Goal: Information Seeking & Learning: Check status

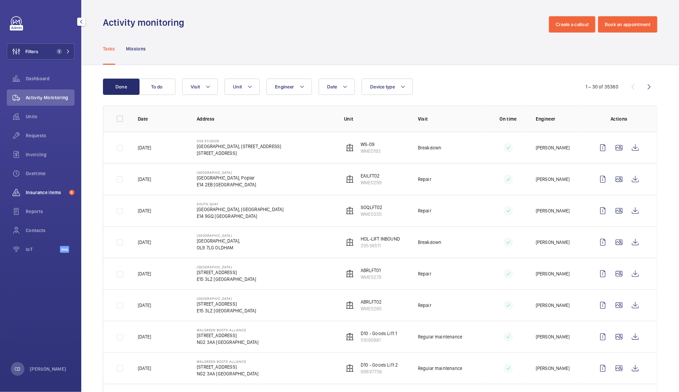
click at [51, 192] on span "Insurance items" at bounding box center [46, 192] width 41 height 7
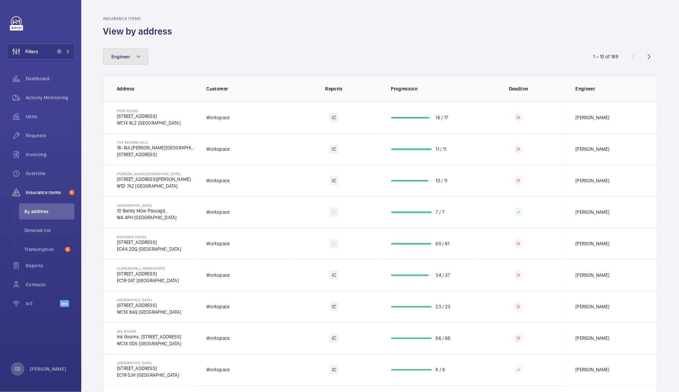
click at [135, 57] on button "Engineer" at bounding box center [125, 56] width 45 height 16
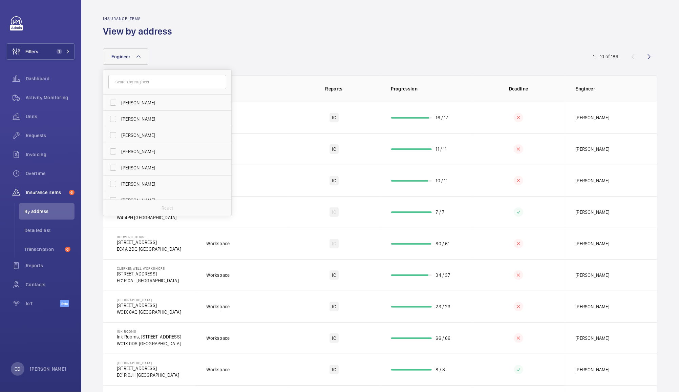
click at [266, 33] on div "Insurance items View by address" at bounding box center [380, 26] width 554 height 21
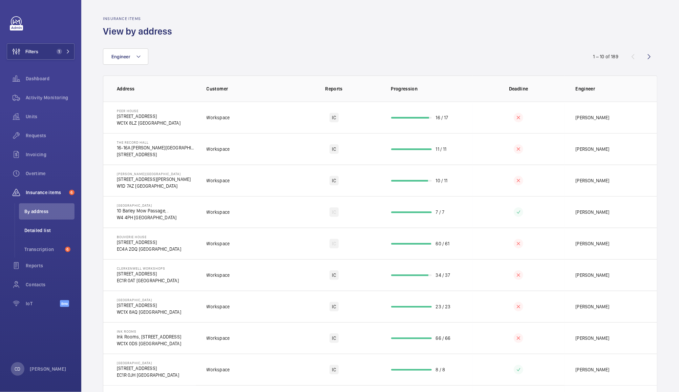
click at [46, 229] on span "Detailed list" at bounding box center [49, 230] width 50 height 7
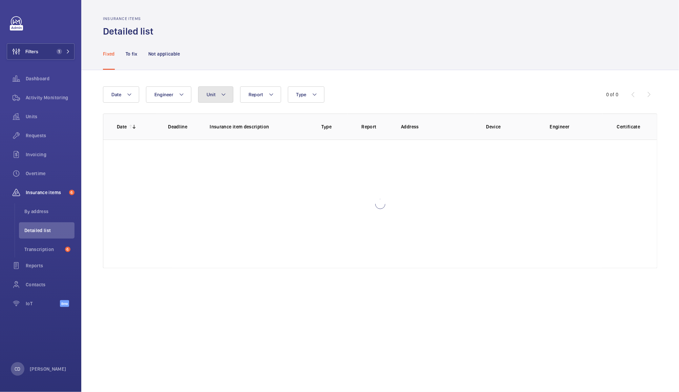
click at [222, 93] on mat-icon at bounding box center [223, 94] width 5 height 8
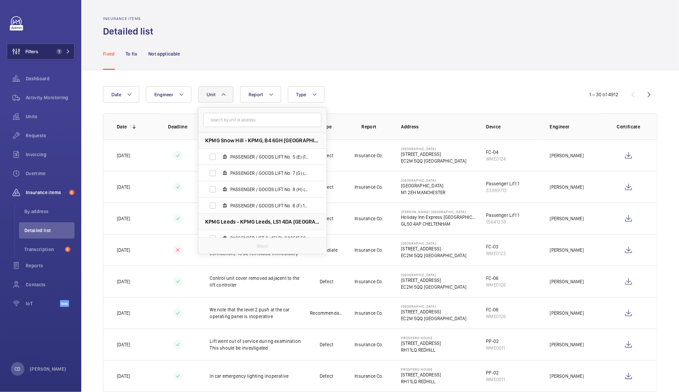
click at [38, 51] on span "Filters" at bounding box center [31, 51] width 13 height 7
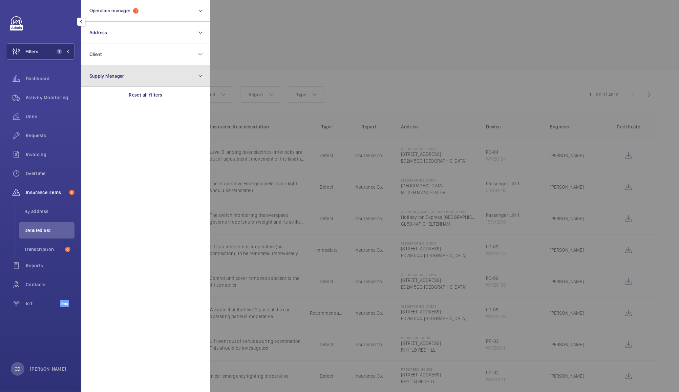
click at [135, 77] on button "Supply Manager" at bounding box center [145, 76] width 129 height 22
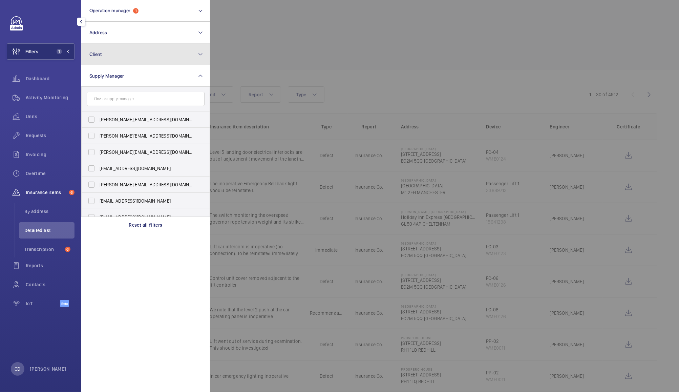
click at [138, 58] on button "Client" at bounding box center [145, 54] width 129 height 22
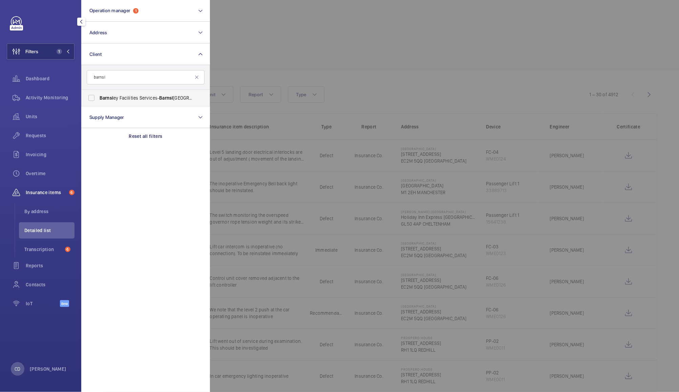
type input "barnsl"
click at [130, 100] on span "Barnsl ey Facilities Services- Barnsl ey Hospital" at bounding box center [145, 97] width 93 height 7
click at [98, 100] on input "Barnsl ey Facilities Services- Barnsl ey Hospital" at bounding box center [92, 98] width 14 height 14
checkbox input "true"
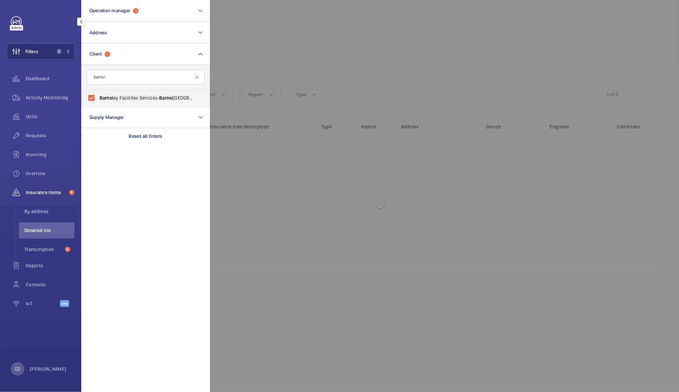
click at [296, 34] on div at bounding box center [549, 196] width 679 height 392
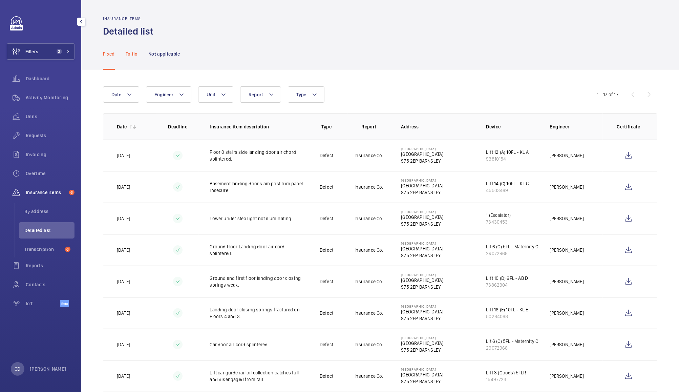
click at [133, 52] on p "To fix" at bounding box center [132, 53] width 12 height 7
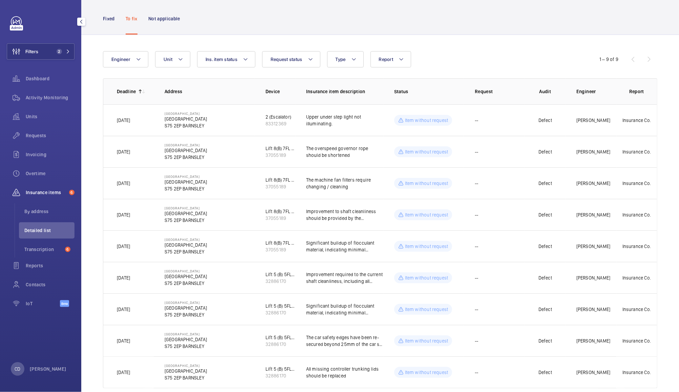
scroll to position [49, 0]
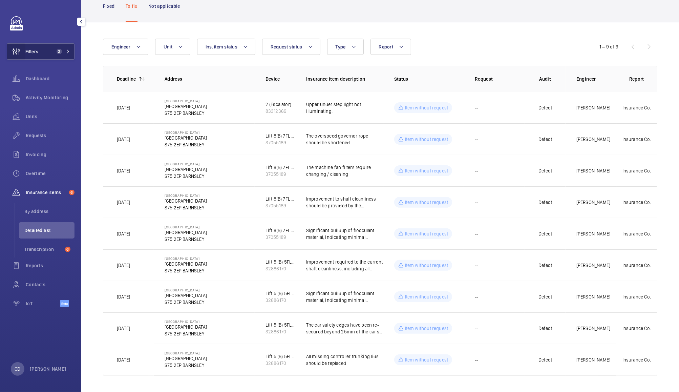
click at [24, 50] on wm-front-icon-button at bounding box center [16, 51] width 18 height 16
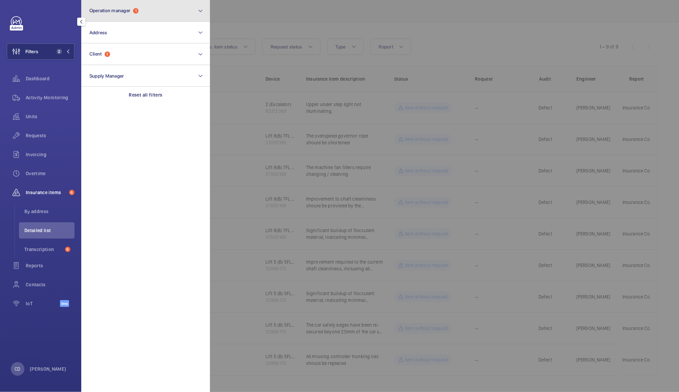
click at [100, 8] on span "Operation manager" at bounding box center [109, 10] width 41 height 5
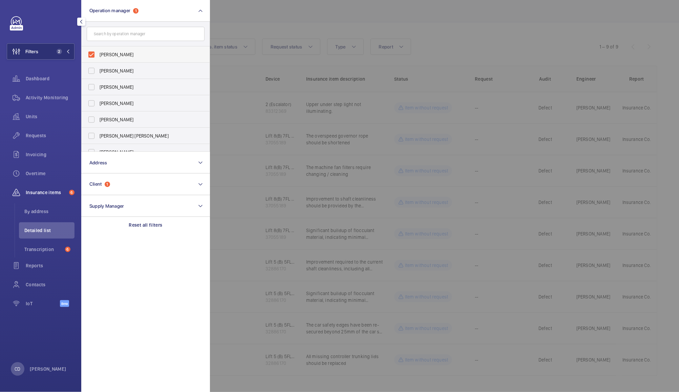
click at [91, 54] on label "[PERSON_NAME]" at bounding box center [141, 54] width 118 height 16
click at [91, 54] on input "[PERSON_NAME]" at bounding box center [92, 55] width 14 height 14
click at [92, 53] on label "[PERSON_NAME]" at bounding box center [141, 54] width 118 height 16
click at [92, 53] on input "[PERSON_NAME]" at bounding box center [92, 55] width 14 height 14
checkbox input "true"
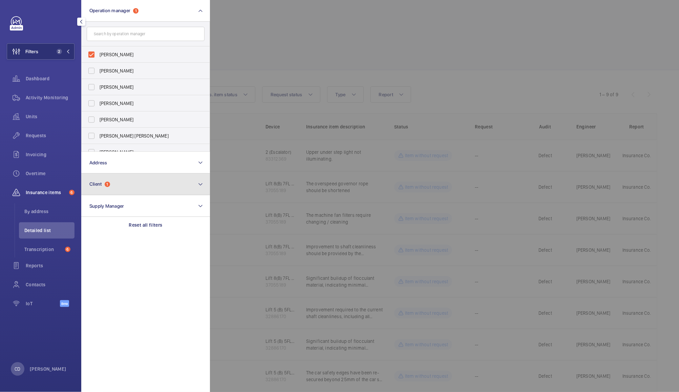
click at [108, 190] on button "Client 1" at bounding box center [145, 184] width 129 height 22
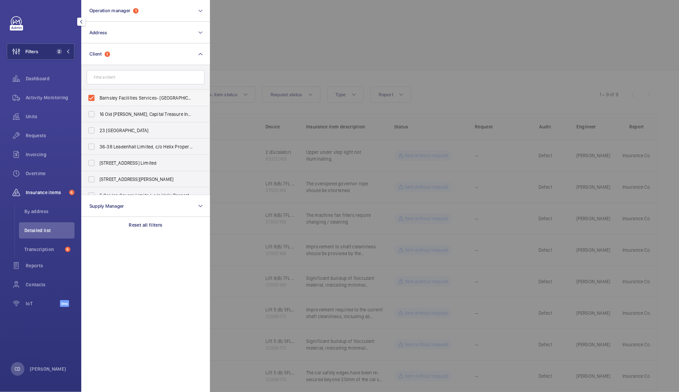
click at [86, 90] on label "Barnsley Facilities Services- [GEOGRAPHIC_DATA]" at bounding box center [141, 98] width 118 height 16
click at [86, 91] on input "Barnsley Facilities Services- [GEOGRAPHIC_DATA]" at bounding box center [92, 98] width 14 height 14
checkbox input "false"
click at [110, 76] on input "text" at bounding box center [146, 77] width 118 height 14
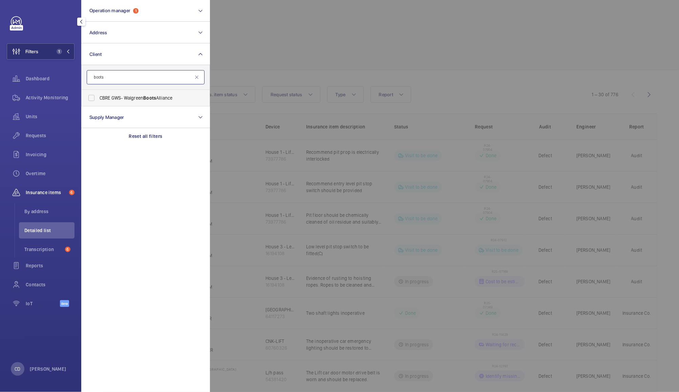
type input "boots"
click at [125, 94] on span "CBRE GWS- Walgreen Boots Alliance" at bounding box center [145, 97] width 93 height 7
click at [98, 94] on input "CBRE GWS- Walgreen Boots Alliance" at bounding box center [92, 98] width 14 height 14
checkbox input "true"
click at [284, 31] on div at bounding box center [549, 196] width 679 height 392
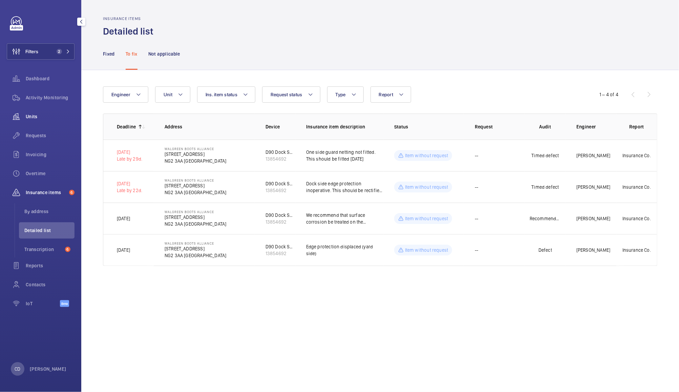
click at [33, 120] on div "Units" at bounding box center [41, 116] width 68 height 16
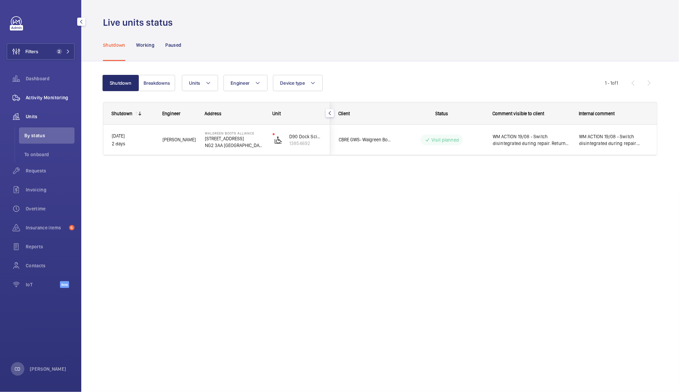
click at [47, 95] on span "Activity Monitoring" at bounding box center [50, 97] width 49 height 7
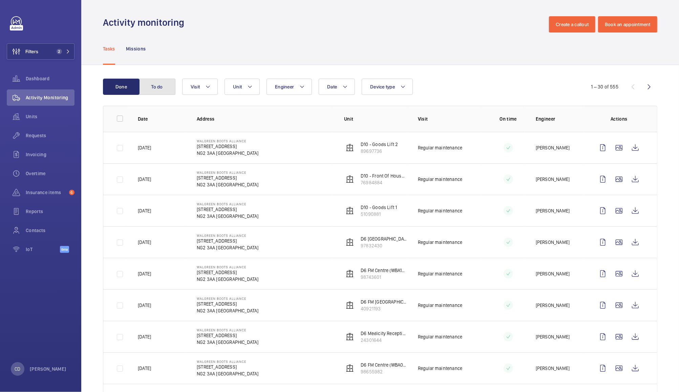
click at [150, 92] on button "To do" at bounding box center [157, 87] width 37 height 16
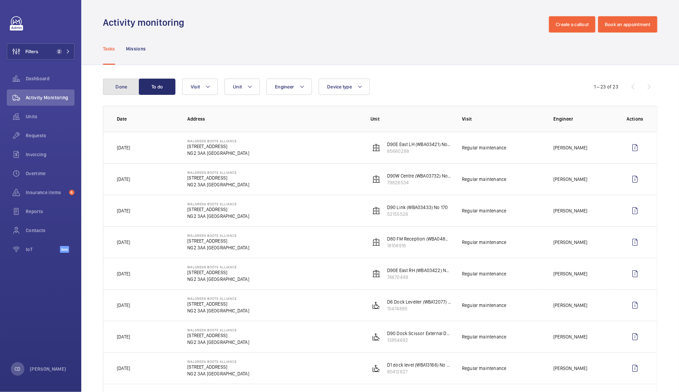
click at [121, 87] on button "Done" at bounding box center [121, 87] width 37 height 16
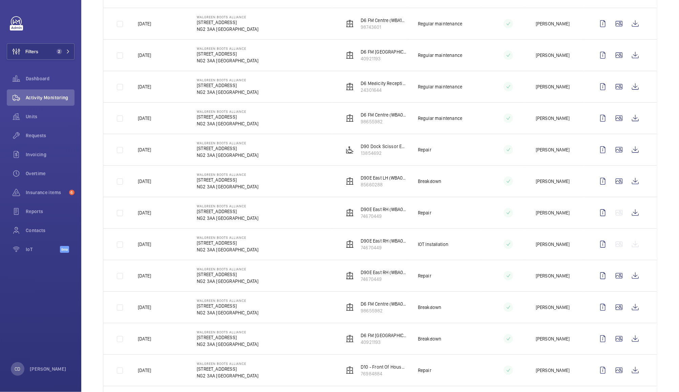
scroll to position [253, 0]
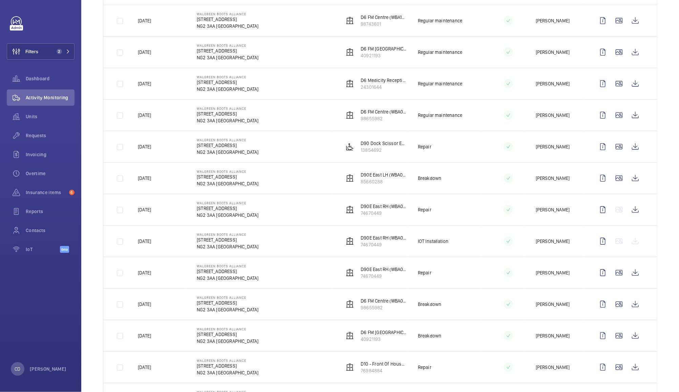
click at [433, 247] on td "IOT Installation" at bounding box center [444, 240] width 74 height 31
click at [630, 279] on wm-front-icon-button at bounding box center [635, 272] width 16 height 16
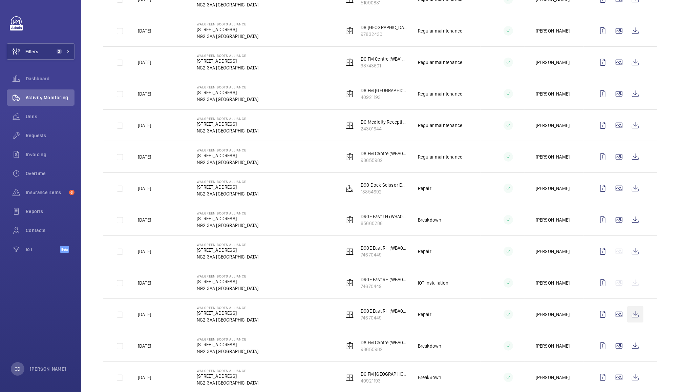
scroll to position [211, 0]
click at [628, 221] on wm-front-icon-button at bounding box center [635, 220] width 16 height 16
click at [389, 283] on p "D90E East RH (WBA03422) No 172" at bounding box center [383, 279] width 46 height 7
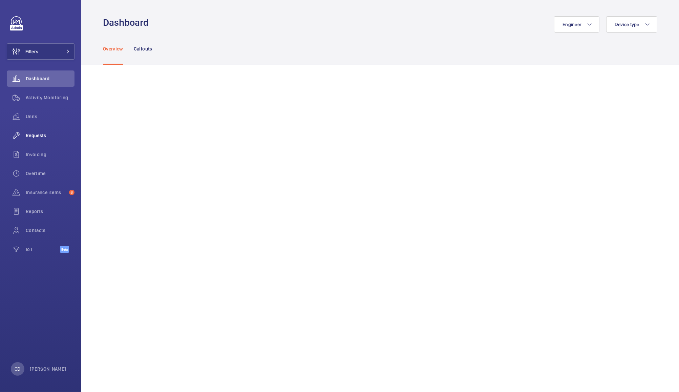
click at [39, 135] on span "Requests" at bounding box center [50, 135] width 49 height 7
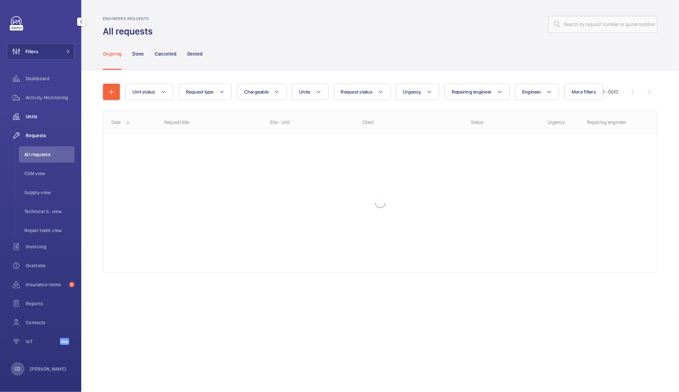
click at [34, 116] on span "Units" at bounding box center [50, 116] width 49 height 7
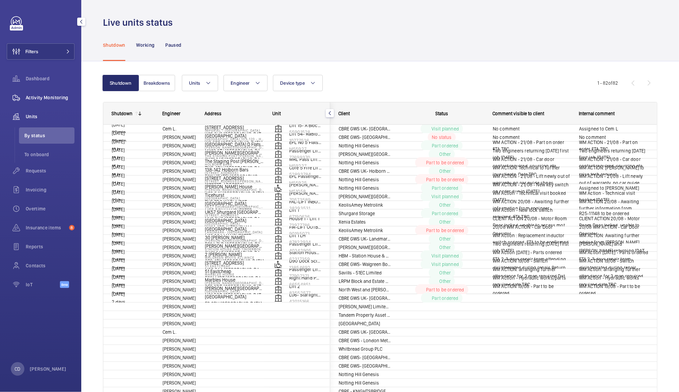
click at [59, 93] on div "Activity Monitoring" at bounding box center [41, 97] width 68 height 16
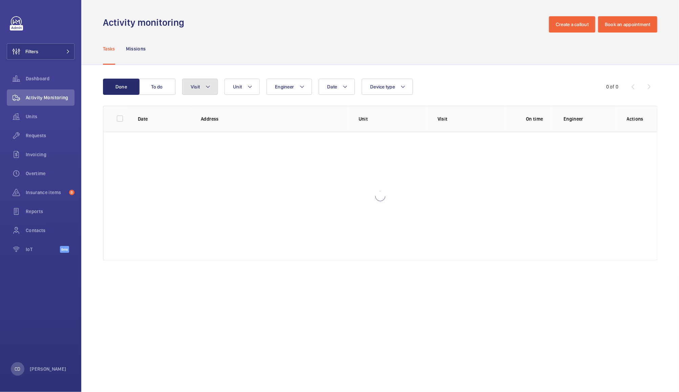
click at [198, 88] on span "Visit" at bounding box center [195, 86] width 9 height 5
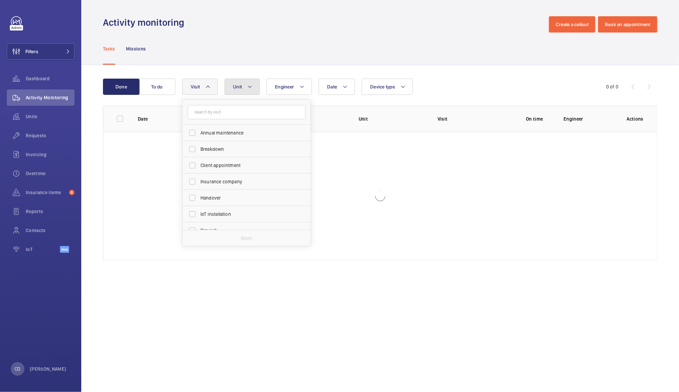
click at [247, 85] on mat-icon at bounding box center [249, 87] width 5 height 8
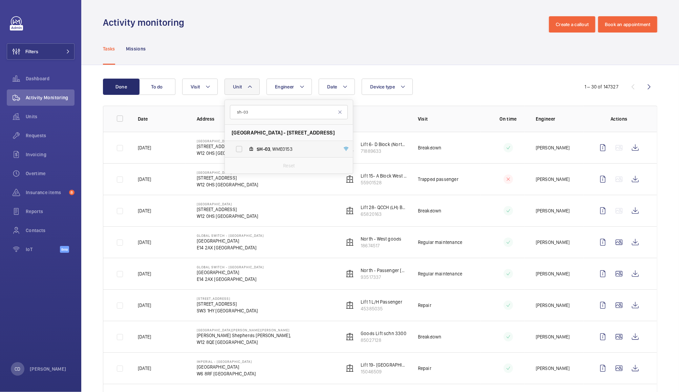
type input "sh-03"
click at [278, 152] on span "SH-03 , WME0153" at bounding box center [296, 149] width 79 height 7
click at [246, 152] on input "SH-03 , WME0153" at bounding box center [239, 149] width 14 height 14
checkbox input "true"
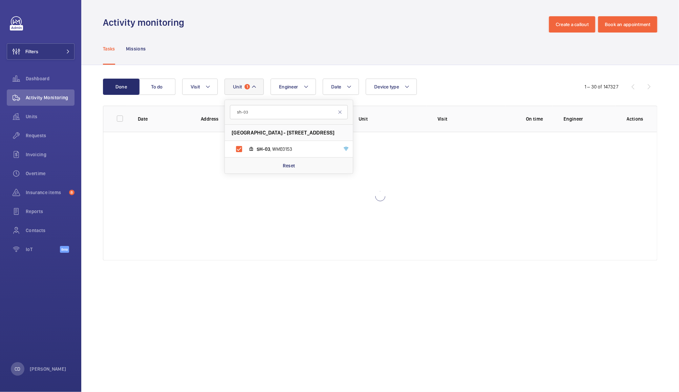
click at [421, 41] on div "Tasks Missions" at bounding box center [380, 48] width 554 height 32
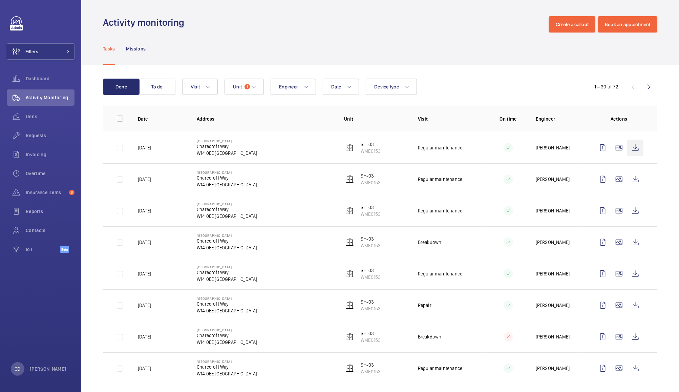
click at [629, 149] on wm-front-icon-button at bounding box center [635, 147] width 16 height 16
click at [48, 193] on span "Insurance items" at bounding box center [46, 192] width 41 height 7
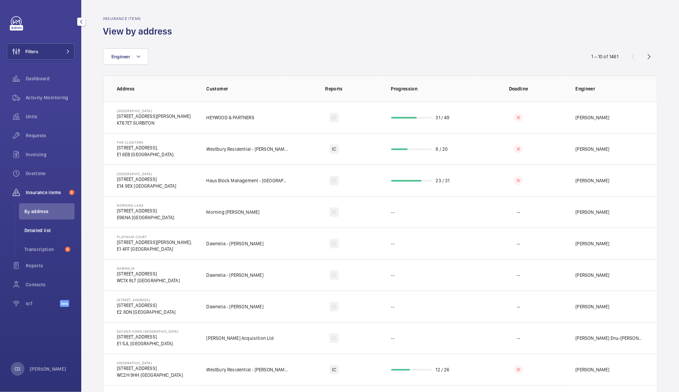
click at [38, 232] on span "Detailed list" at bounding box center [49, 230] width 50 height 7
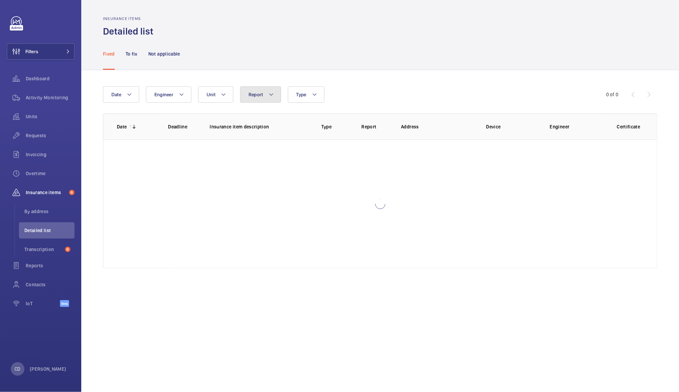
click at [271, 92] on mat-icon at bounding box center [270, 94] width 5 height 8
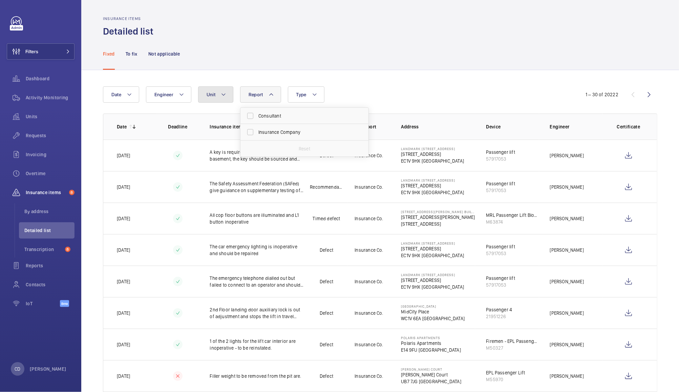
click at [216, 88] on button "Unit" at bounding box center [215, 94] width 35 height 16
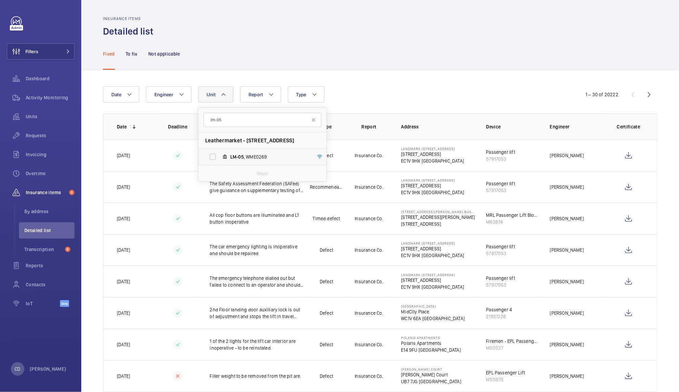
type input "lm-05"
click at [252, 157] on span "LM-05 , WME0269" at bounding box center [269, 156] width 79 height 7
click at [219, 157] on input "LM-05 , WME0269" at bounding box center [213, 157] width 14 height 14
checkbox input "true"
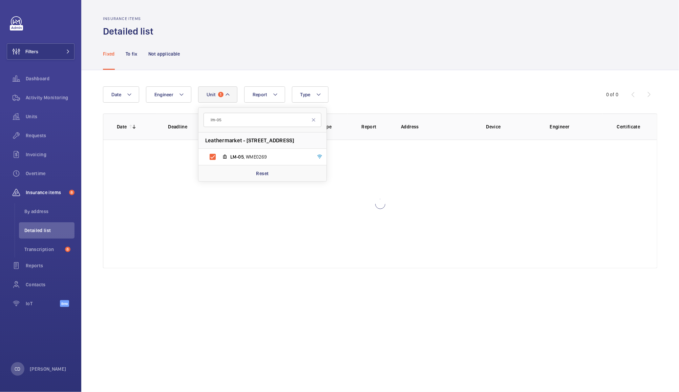
click at [373, 49] on div "Fixed To fix Not applicable" at bounding box center [380, 54] width 554 height 32
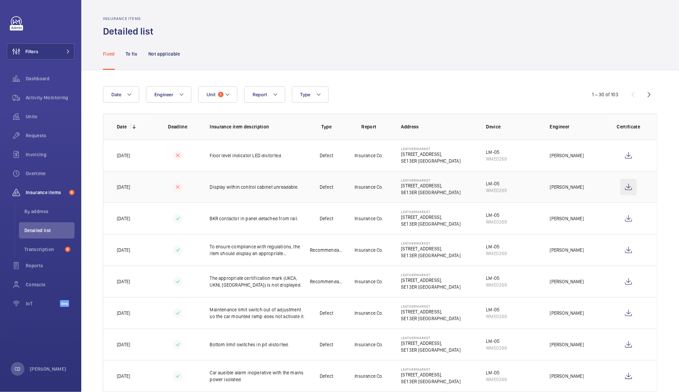
click at [623, 187] on wm-front-icon-button at bounding box center [628, 187] width 16 height 16
click at [217, 94] on button "Unit 1" at bounding box center [217, 94] width 39 height 16
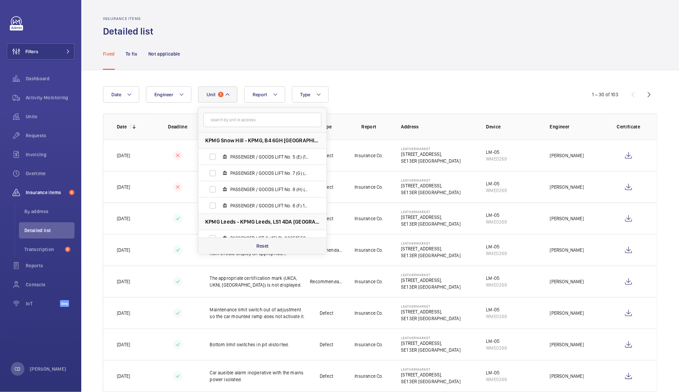
click at [271, 248] on div "Reset" at bounding box center [262, 245] width 128 height 16
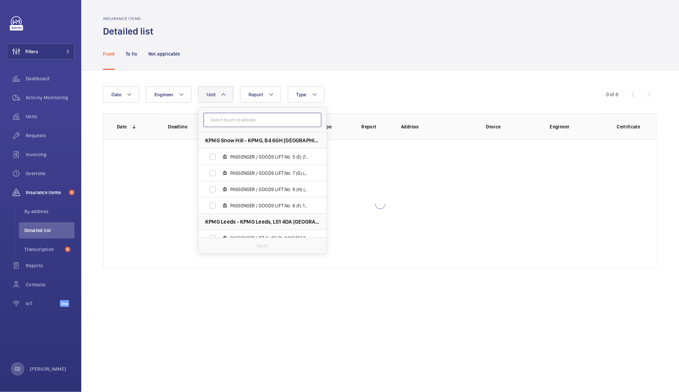
click at [285, 121] on input "text" at bounding box center [262, 120] width 118 height 14
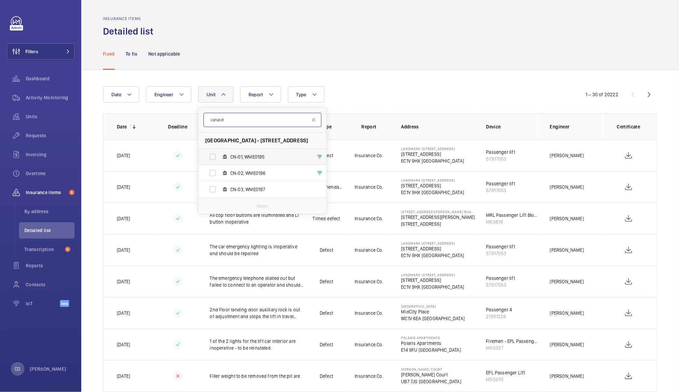
type input "canalot"
click at [217, 157] on label "CN-01, WME0195" at bounding box center [256, 157] width 117 height 16
click at [217, 157] on input "CN-01, WME0195" at bounding box center [213, 157] width 14 height 14
checkbox input "true"
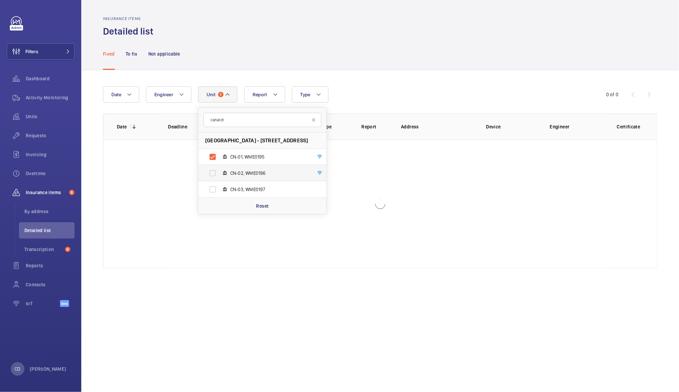
click at [217, 174] on label "CN-02, WME0196" at bounding box center [256, 173] width 117 height 16
click at [217, 174] on input "CN-02, WME0196" at bounding box center [213, 173] width 14 height 14
checkbox input "true"
click at [213, 190] on label "CN-03, WME0197" at bounding box center [256, 189] width 117 height 16
click at [213, 190] on input "CN-03, WME0197" at bounding box center [213, 189] width 14 height 14
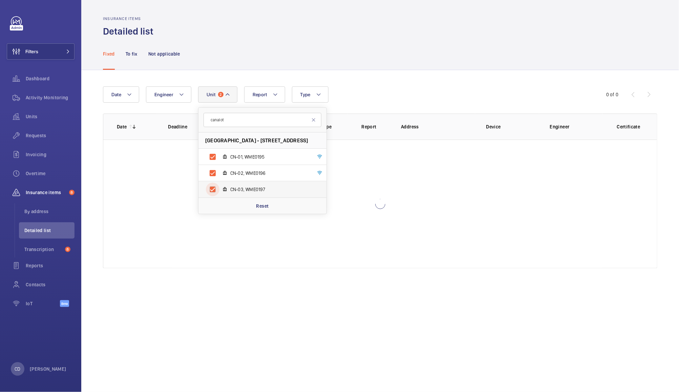
checkbox input "true"
click at [385, 69] on div "Fixed To fix Not applicable" at bounding box center [380, 54] width 554 height 32
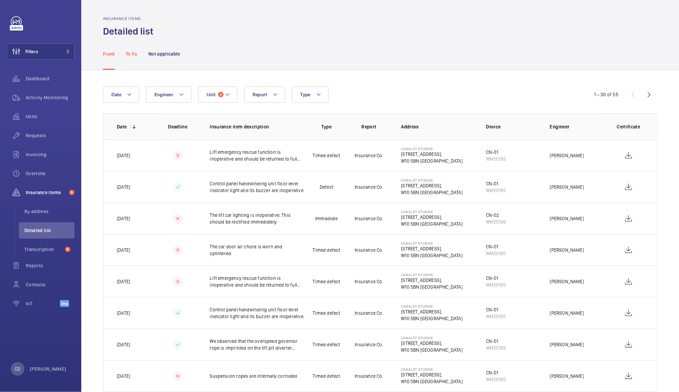
click at [128, 52] on p "To fix" at bounding box center [132, 53] width 12 height 7
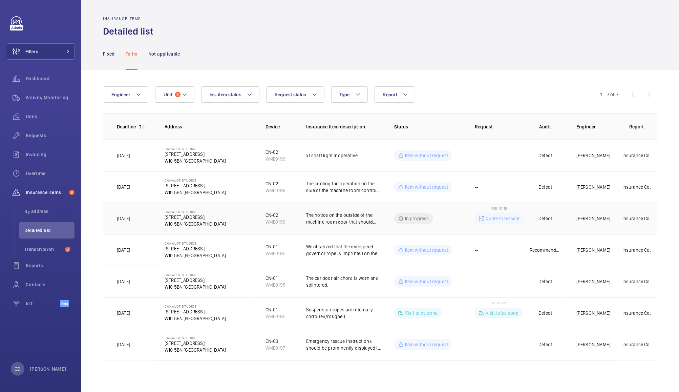
click at [508, 210] on td "R25-10115 Quote to be sent" at bounding box center [494, 217] width 61 height 31
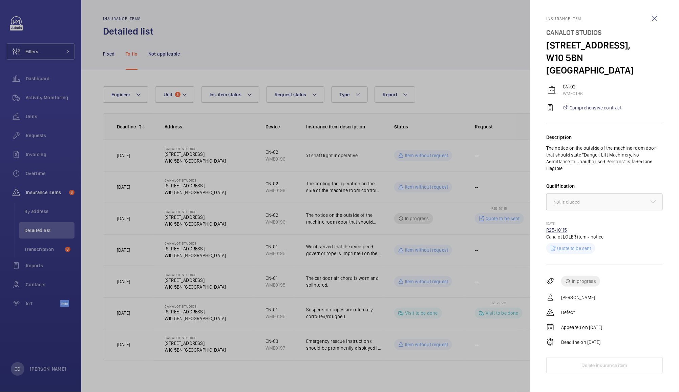
click at [560, 227] on link "R25-10115" at bounding box center [556, 229] width 21 height 5
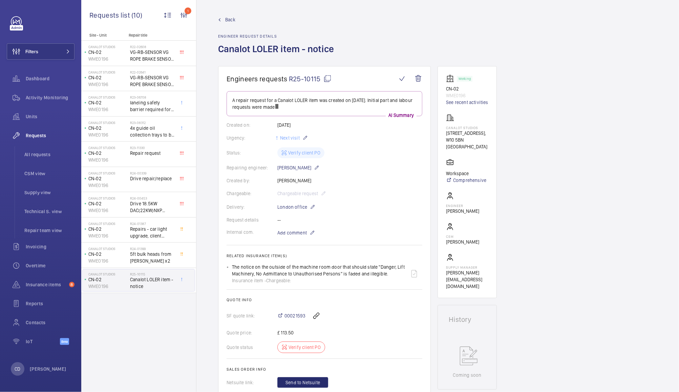
click at [328, 81] on mat-icon at bounding box center [327, 78] width 8 height 8
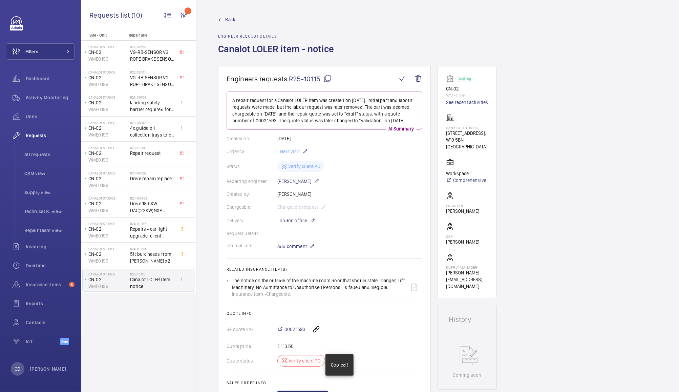
click at [328, 81] on mat-icon at bounding box center [327, 78] width 8 height 8
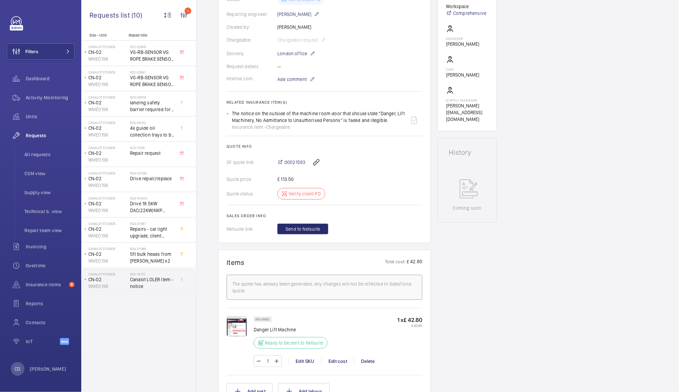
scroll to position [163, 0]
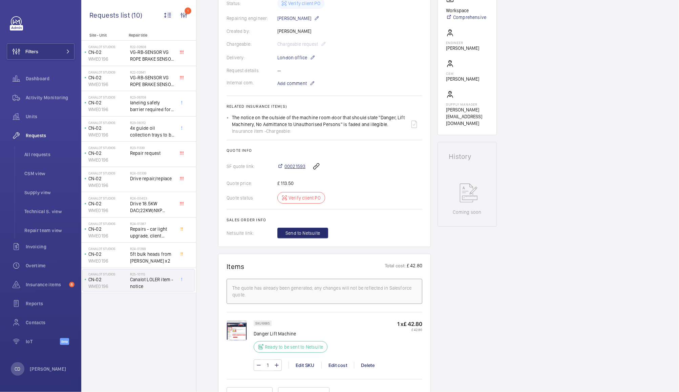
click at [298, 170] on span "00021593" at bounding box center [294, 166] width 21 height 7
click at [51, 53] on button "Filters" at bounding box center [41, 51] width 68 height 16
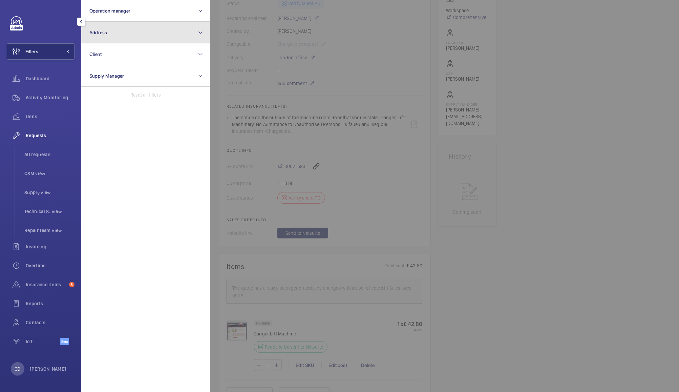
click at [138, 35] on button "Address" at bounding box center [145, 33] width 129 height 22
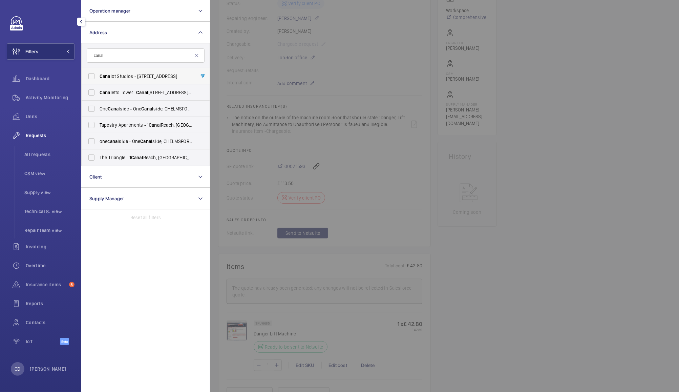
type input "canal"
click at [162, 76] on span "[GEOGRAPHIC_DATA] - [STREET_ADDRESS]" at bounding box center [145, 76] width 93 height 7
click at [98, 76] on input "[GEOGRAPHIC_DATA] - [STREET_ADDRESS]" at bounding box center [92, 76] width 14 height 14
checkbox input "true"
click at [45, 101] on span "Activity Monitoring" at bounding box center [50, 97] width 49 height 7
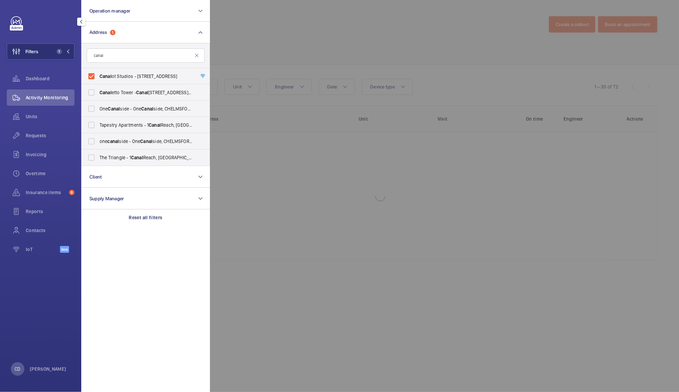
click at [338, 21] on div at bounding box center [549, 196] width 679 height 392
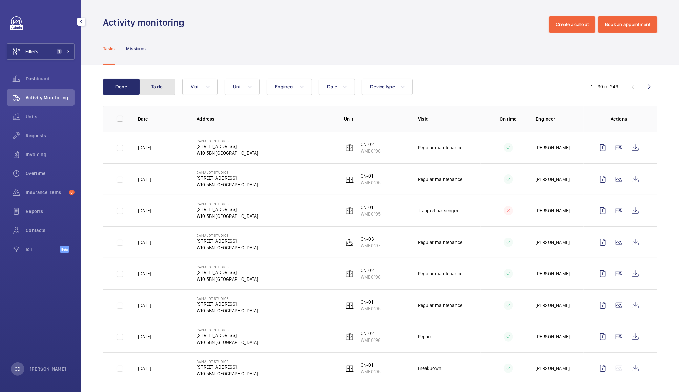
click at [157, 87] on button "To do" at bounding box center [157, 87] width 37 height 16
